Goal: Information Seeking & Learning: Learn about a topic

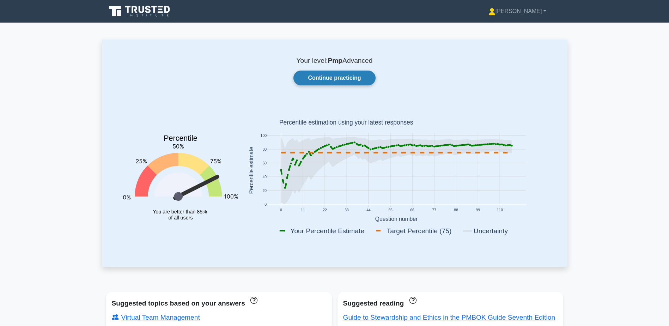
click at [355, 71] on link "Continue practicing" at bounding box center [334, 78] width 82 height 15
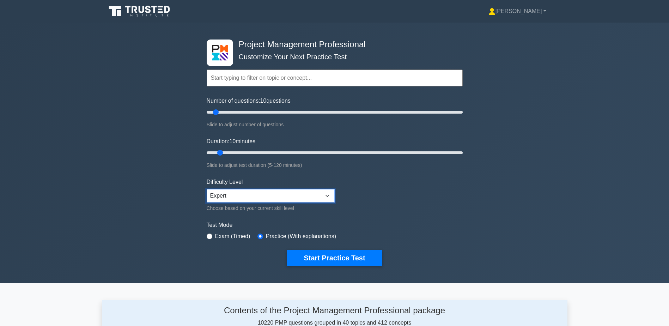
click at [283, 195] on select "Beginner Intermediate Expert" at bounding box center [271, 195] width 128 height 13
click at [401, 195] on form "Topics Scope Management Time Management Cost Management Quality Management Risk…" at bounding box center [335, 157] width 256 height 218
click at [354, 262] on button "Start Practice Test" at bounding box center [334, 258] width 95 height 16
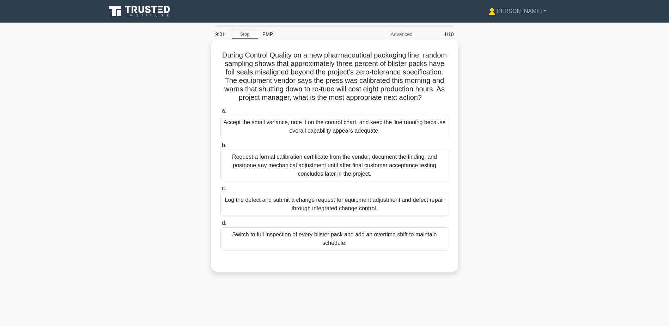
click at [317, 216] on div "Log the defect and submit a change request for equipment adjustment and defect …" at bounding box center [334, 203] width 228 height 23
click at [220, 191] on input "c. Log the defect and submit a change request for equipment adjustment and defe…" at bounding box center [220, 188] width 0 height 5
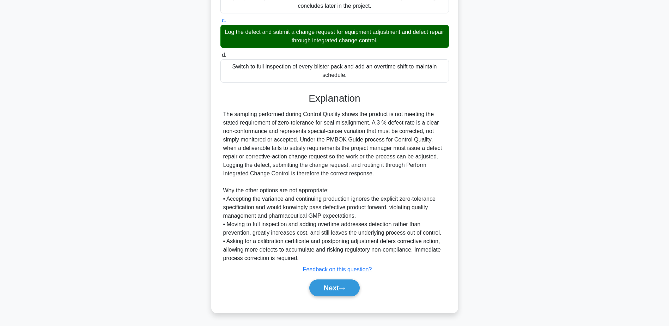
scroll to position [177, 0]
click at [348, 281] on button "Next" at bounding box center [334, 287] width 50 height 17
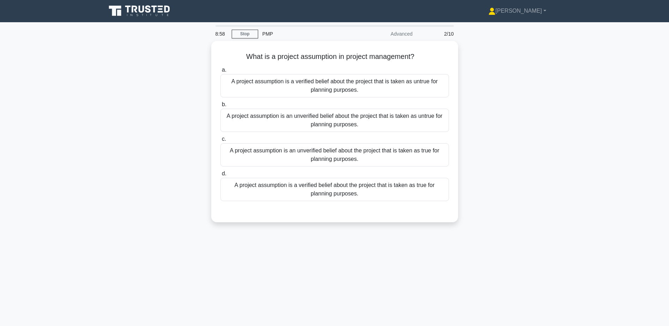
scroll to position [0, 0]
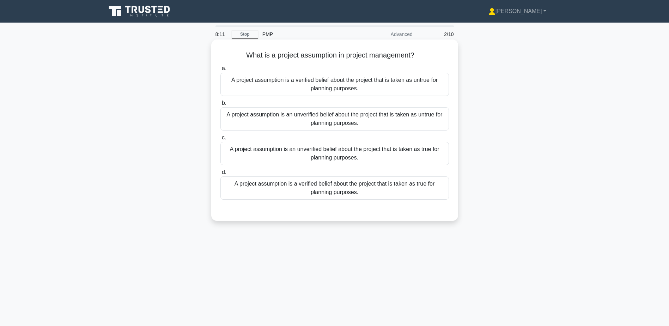
click at [380, 150] on div "A project assumption is an unverified belief about the project that is taken as…" at bounding box center [334, 153] width 228 height 23
click at [220, 140] on input "c. A project assumption is an unverified belief about the project that is taken…" at bounding box center [220, 137] width 0 height 5
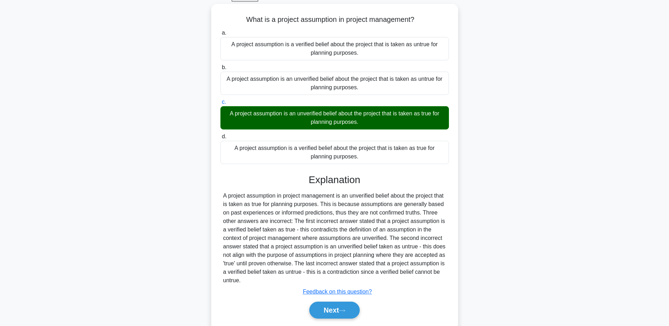
scroll to position [59, 0]
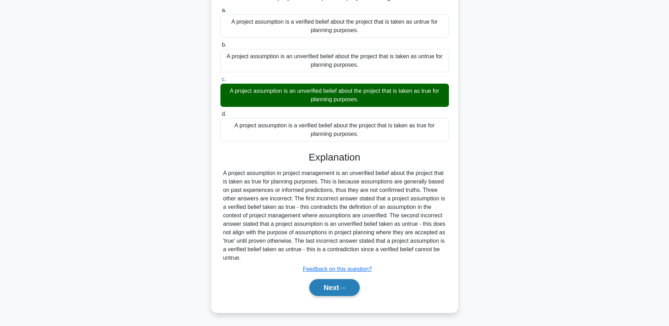
click at [343, 295] on button "Next" at bounding box center [334, 287] width 50 height 17
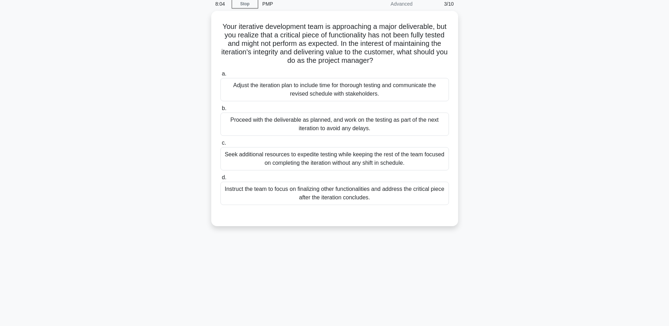
scroll to position [0, 0]
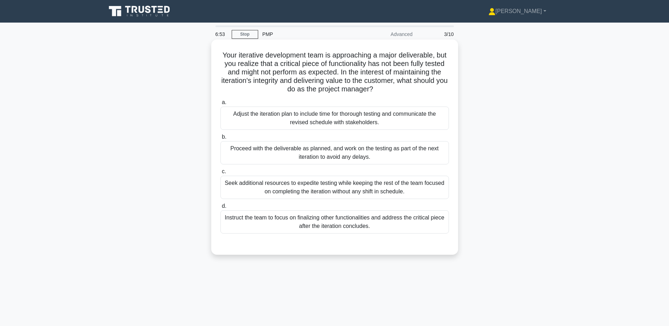
click at [394, 126] on div "Adjust the iteration plan to include time for thorough testing and communicate …" at bounding box center [334, 117] width 228 height 23
click at [220, 105] on input "a. Adjust the iteration plan to include time for thorough testing and communica…" at bounding box center [220, 102] width 0 height 5
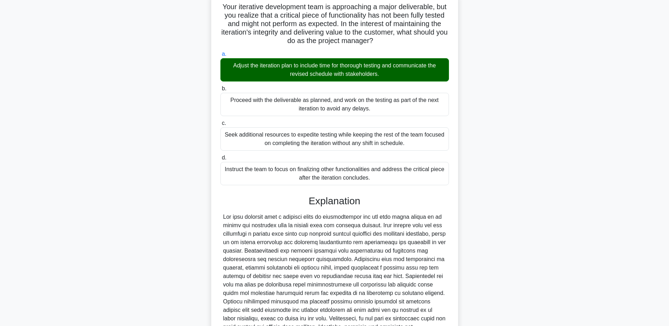
scroll to position [126, 0]
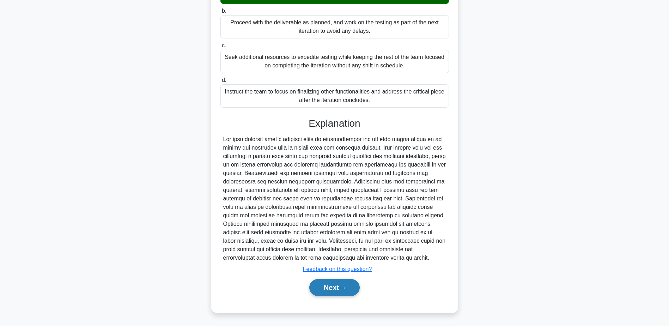
click at [335, 290] on button "Next" at bounding box center [334, 287] width 50 height 17
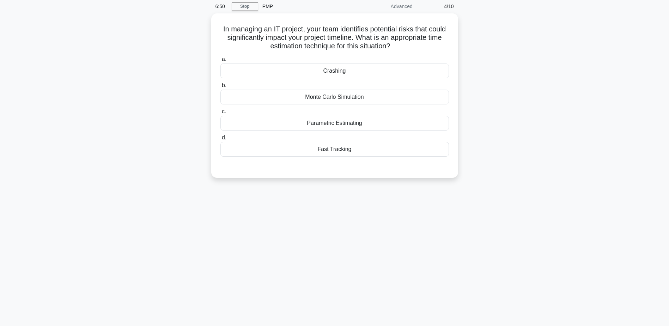
scroll to position [0, 0]
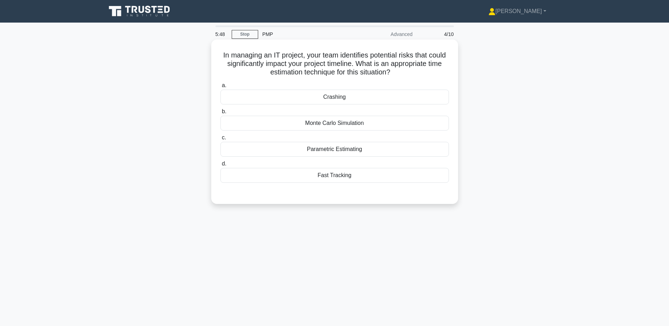
click at [361, 124] on div "Monte Carlo Simulation" at bounding box center [334, 123] width 228 height 15
click at [220, 114] on input "b. Monte Carlo Simulation" at bounding box center [220, 111] width 0 height 5
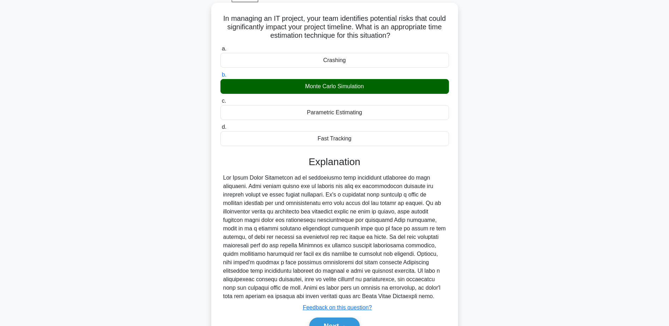
scroll to position [75, 0]
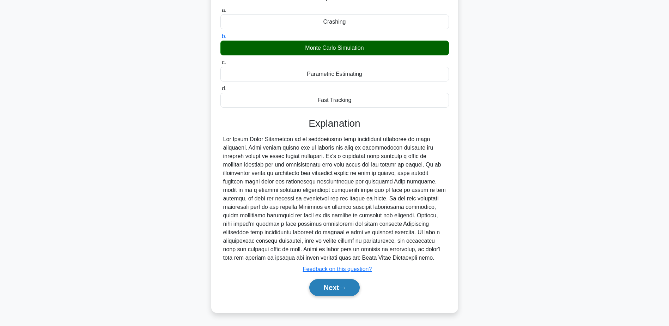
click at [338, 289] on button "Next" at bounding box center [334, 287] width 50 height 17
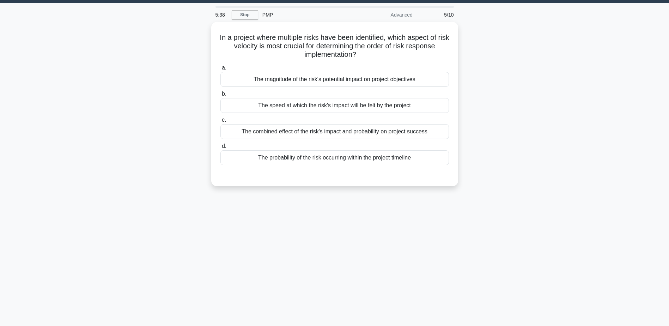
scroll to position [0, 0]
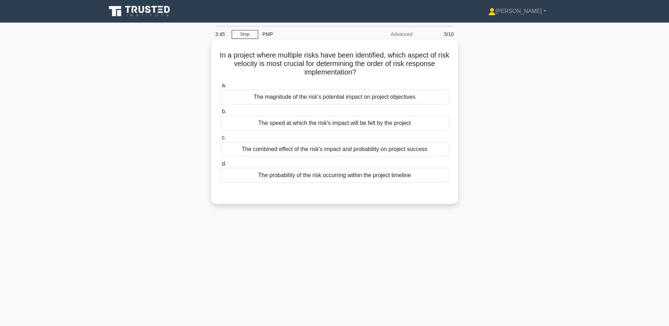
click at [336, 178] on div "The probability of the risk occurring within the project timeline" at bounding box center [334, 175] width 228 height 15
click at [220, 166] on input "d. The probability of the risk occurring within the project timeline" at bounding box center [220, 163] width 0 height 5
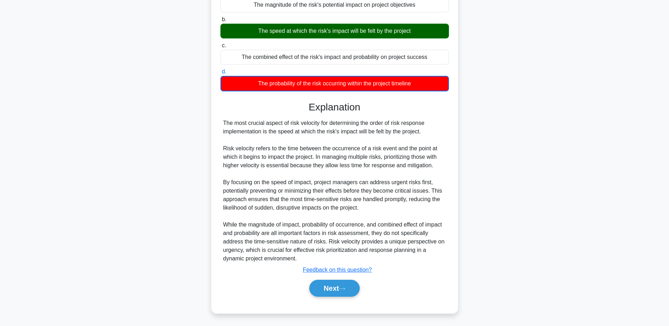
scroll to position [93, 0]
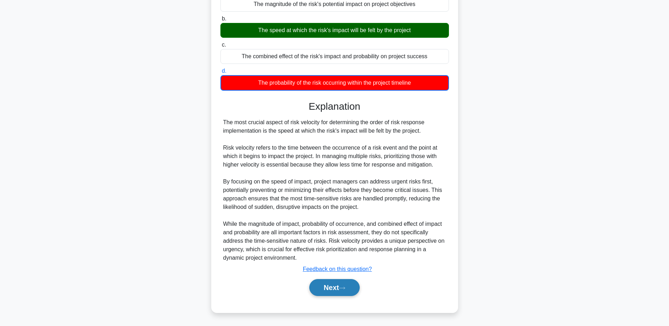
click at [333, 285] on button "Next" at bounding box center [334, 287] width 50 height 17
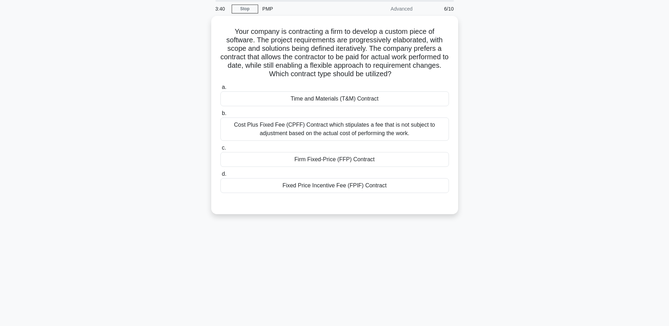
scroll to position [0, 0]
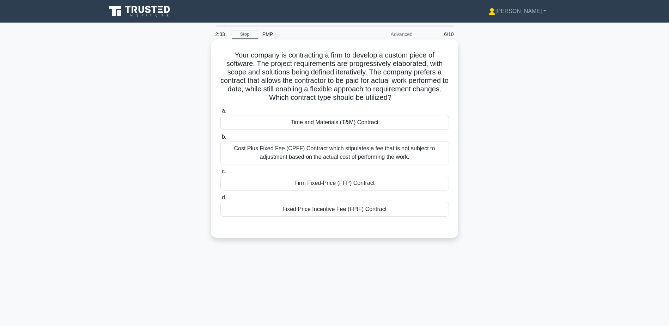
click at [342, 154] on div "Cost Plus Fixed Fee (CPFF) Contract which stipulates a fee that is not subject …" at bounding box center [334, 152] width 228 height 23
click at [220, 139] on input "b. Cost Plus Fixed Fee (CPFF) Contract which stipulates a fee that is not subje…" at bounding box center [220, 137] width 0 height 5
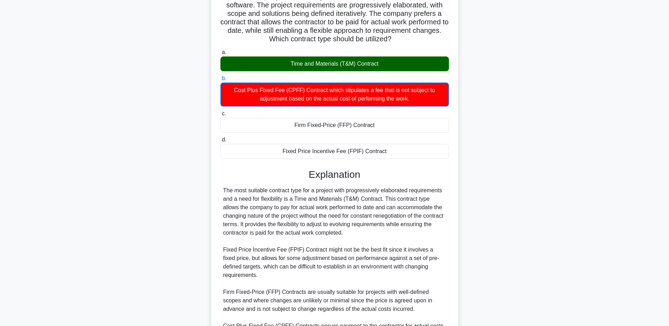
scroll to position [144, 0]
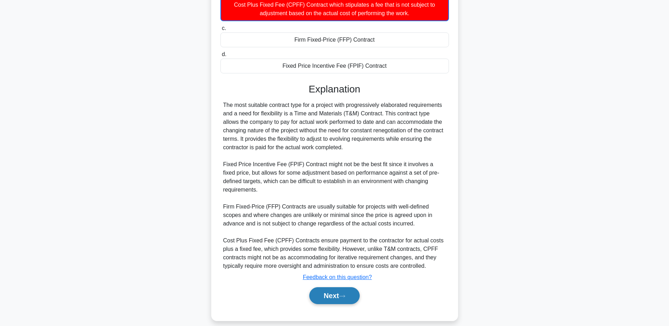
click at [355, 289] on button "Next" at bounding box center [334, 295] width 50 height 17
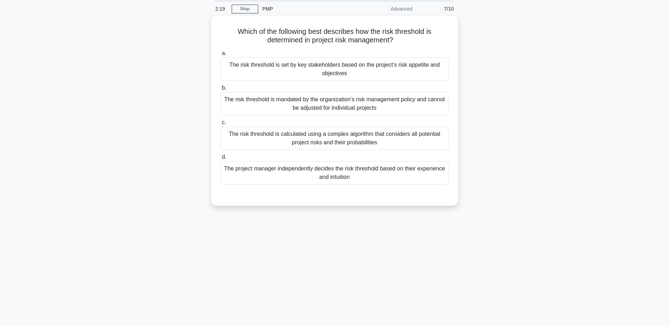
scroll to position [0, 0]
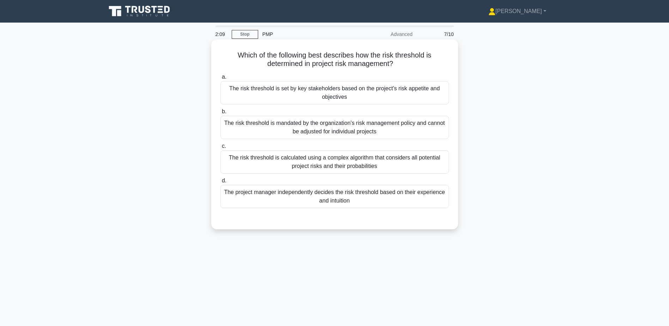
click at [301, 102] on div "The risk threshold is set by key stakeholders based on the project's risk appet…" at bounding box center [334, 92] width 228 height 23
click at [220, 79] on input "a. The risk threshold is set by key stakeholders based on the project's risk ap…" at bounding box center [220, 77] width 0 height 5
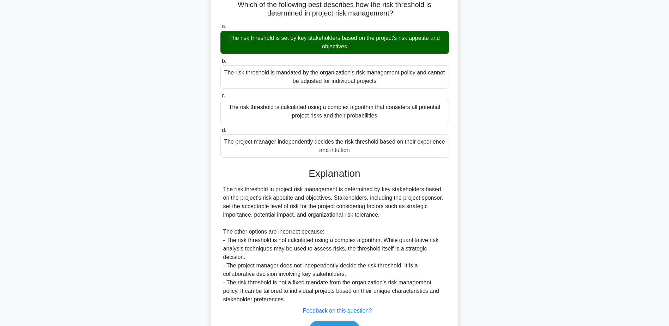
scroll to position [84, 0]
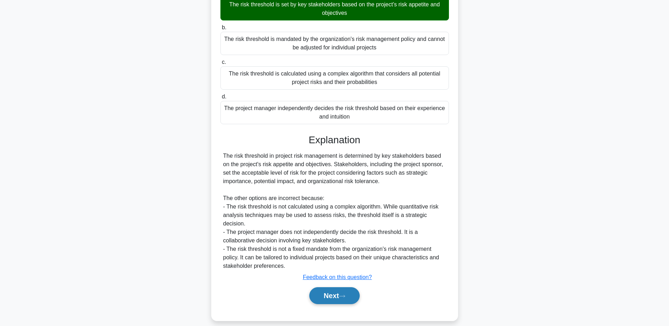
click at [343, 291] on button "Next" at bounding box center [334, 295] width 50 height 17
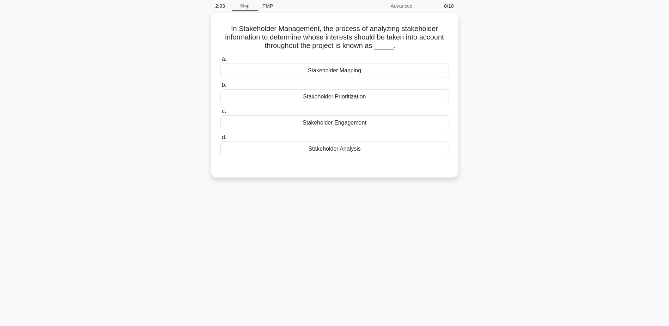
scroll to position [0, 0]
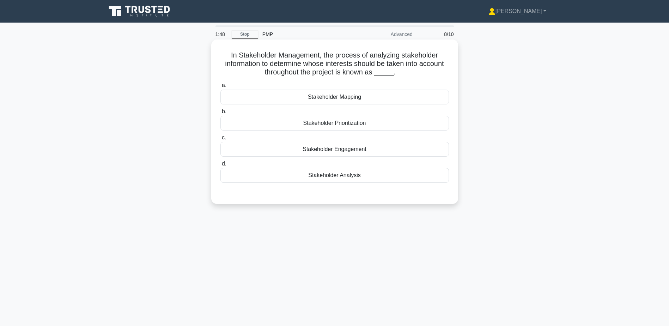
click at [380, 123] on div "Stakeholder Prioritization" at bounding box center [334, 123] width 228 height 15
click at [220, 114] on input "b. Stakeholder Prioritization" at bounding box center [220, 111] width 0 height 5
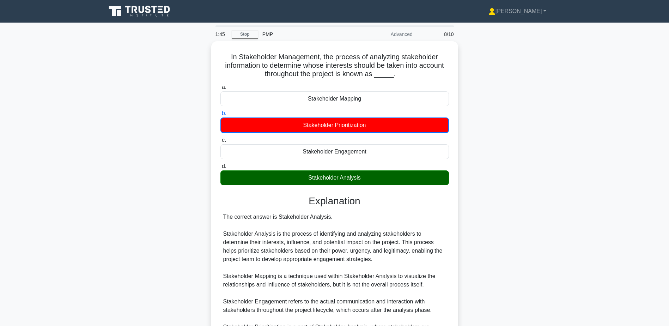
scroll to position [85, 0]
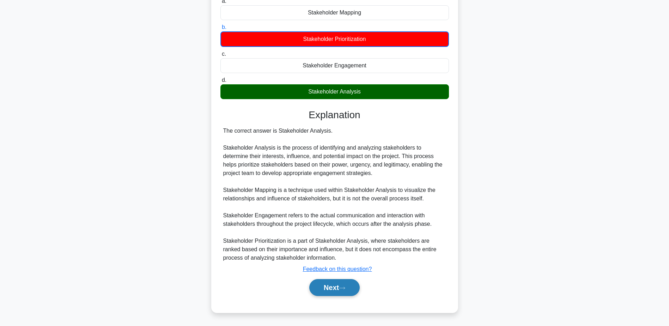
click at [344, 287] on icon at bounding box center [342, 288] width 6 height 4
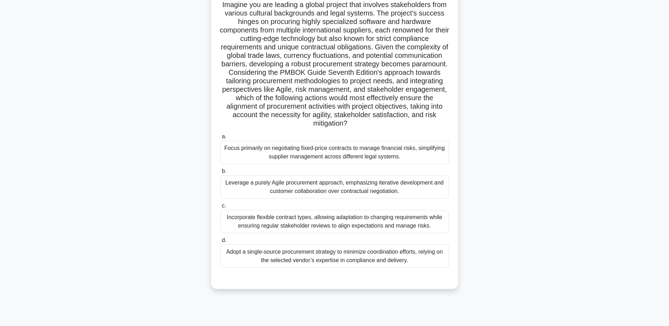
scroll to position [55, 0]
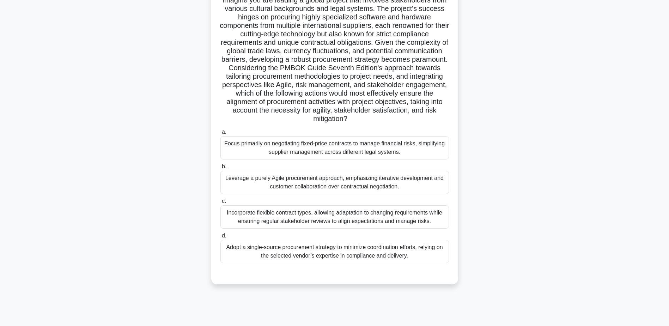
click at [280, 220] on div "Incorporate flexible contract types, allowing adaptation to changing requiremen…" at bounding box center [334, 216] width 228 height 23
click at [220, 203] on input "c. Incorporate flexible contract types, allowing adaptation to changing require…" at bounding box center [220, 201] width 0 height 5
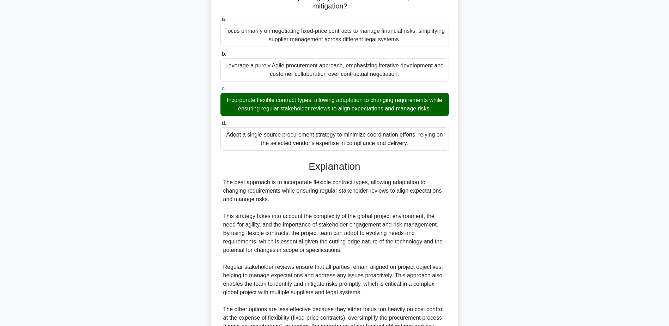
scroll to position [262, 0]
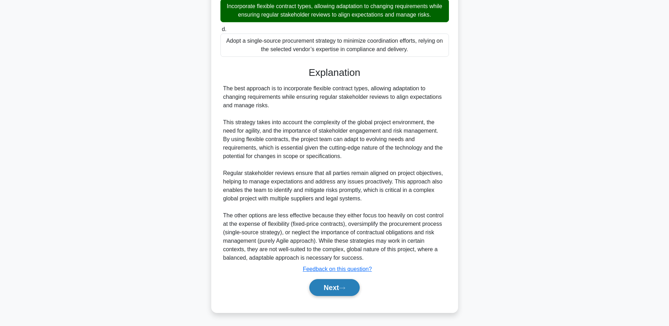
click at [331, 289] on button "Next" at bounding box center [334, 287] width 50 height 17
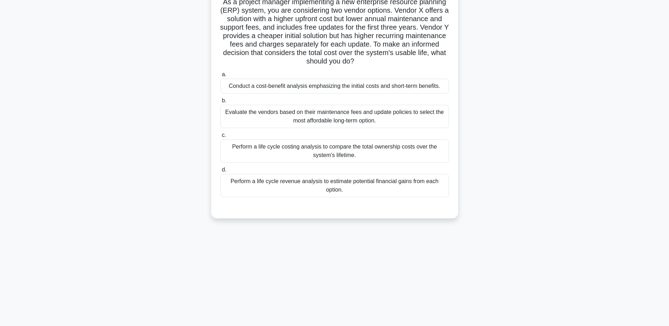
scroll to position [0, 0]
